Goal: Task Accomplishment & Management: Use online tool/utility

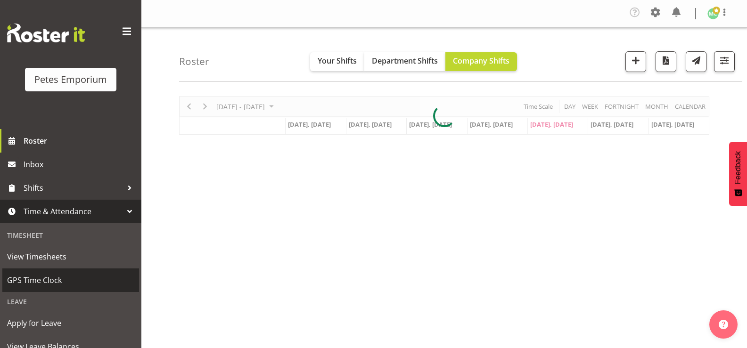
click at [29, 286] on span "GPS Time Clock" at bounding box center [70, 280] width 127 height 14
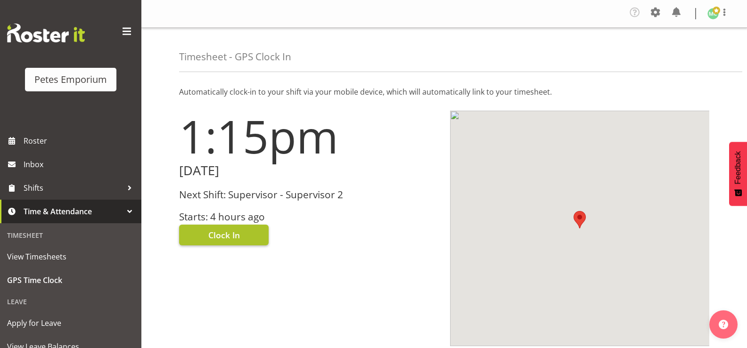
click at [217, 234] on span "Clock In" at bounding box center [224, 235] width 32 height 12
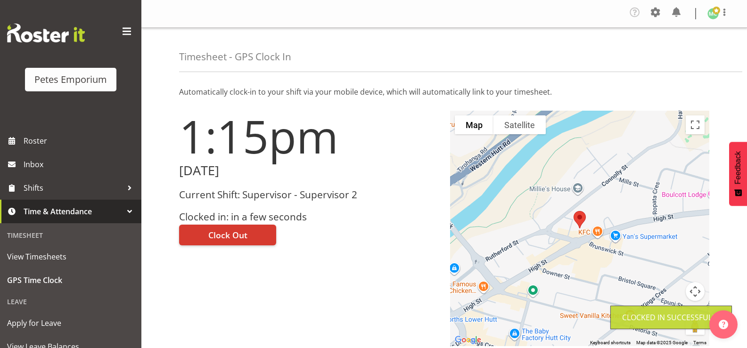
click at [718, 17] on figure at bounding box center [712, 13] width 11 height 11
click at [694, 54] on link "Log Out" at bounding box center [684, 51] width 90 height 17
